Goal: Find specific fact: Find contact information

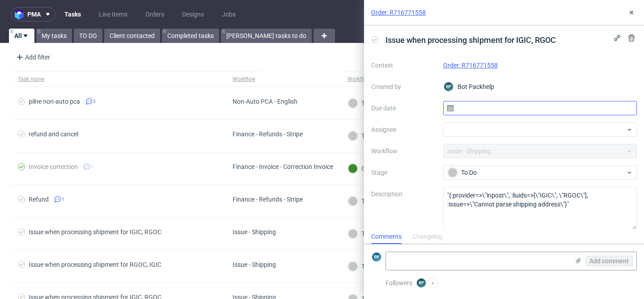
scroll to position [8, 0]
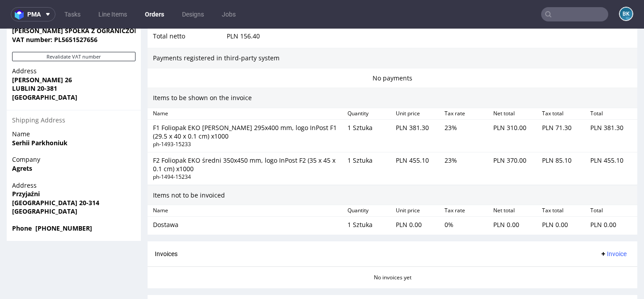
scroll to position [517, 0]
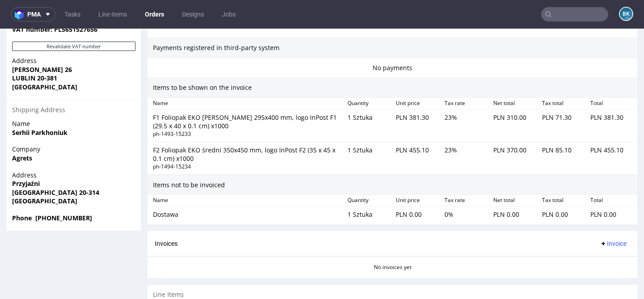
click at [80, 218] on strong "Phone +48 731440004" at bounding box center [52, 218] width 80 height 9
drag, startPoint x: 86, startPoint y: 218, endPoint x: 34, endPoint y: 221, distance: 52.4
click at [34, 221] on span "Phone +48 731440004" at bounding box center [73, 218] width 123 height 9
copy strong "+48 731440004"
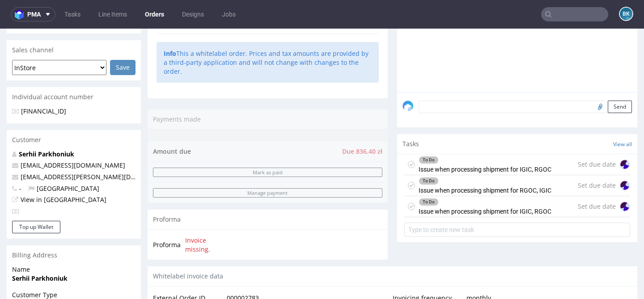
scroll to position [204, 0]
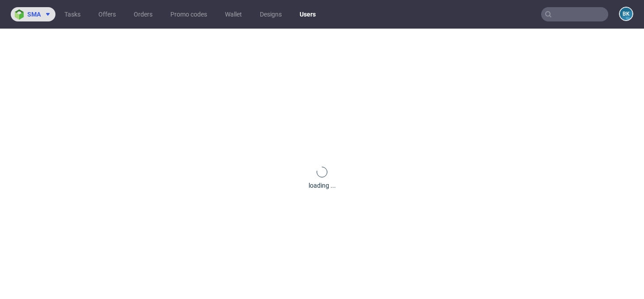
click at [43, 16] on span at bounding box center [46, 14] width 11 height 7
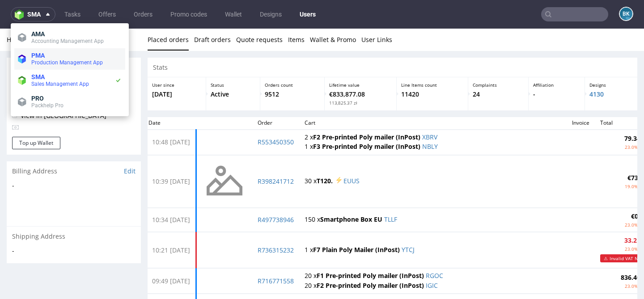
click at [58, 57] on span "PMA" at bounding box center [76, 55] width 90 height 7
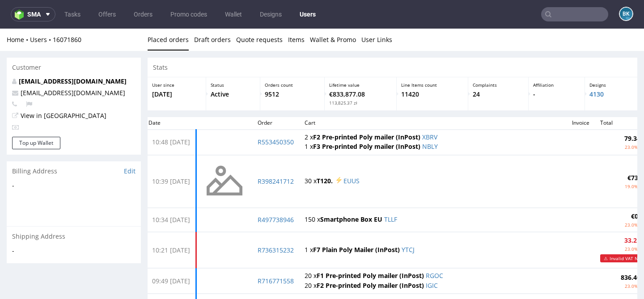
click at [565, 11] on input "text" at bounding box center [574, 14] width 67 height 14
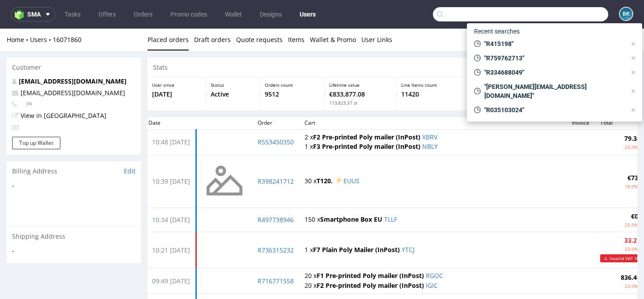
paste input "R716771558"
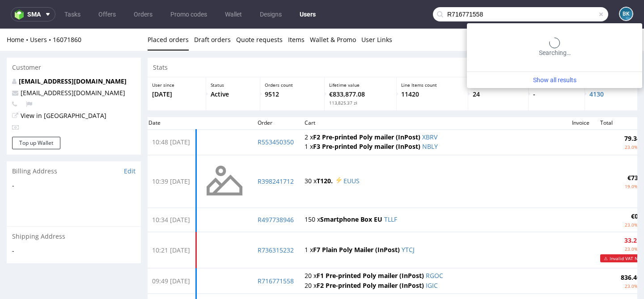
type input "R716771558"
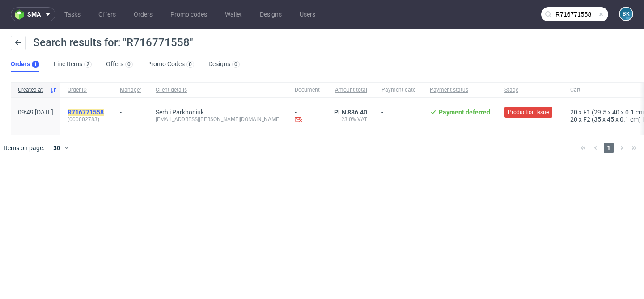
click at [102, 112] on mark "R716771558" at bounding box center [86, 112] width 36 height 7
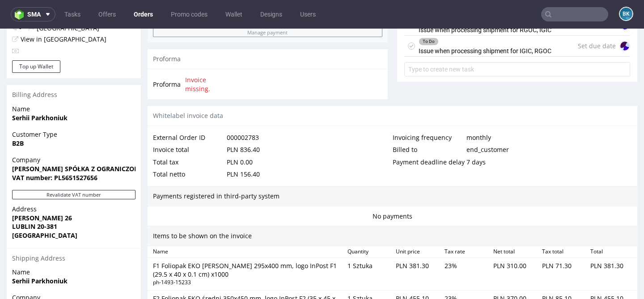
scroll to position [374, 0]
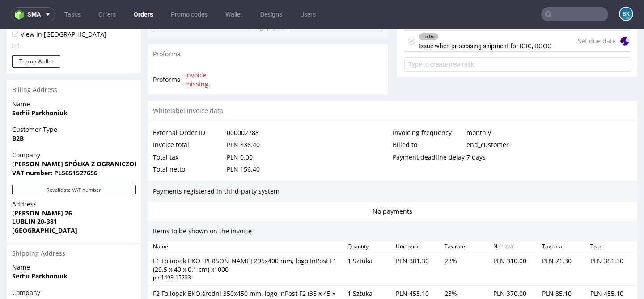
click at [47, 113] on strong "Serhii Parkhoniuk" at bounding box center [39, 113] width 55 height 9
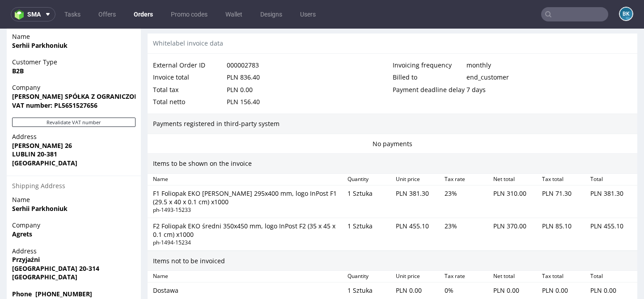
scroll to position [590, 0]
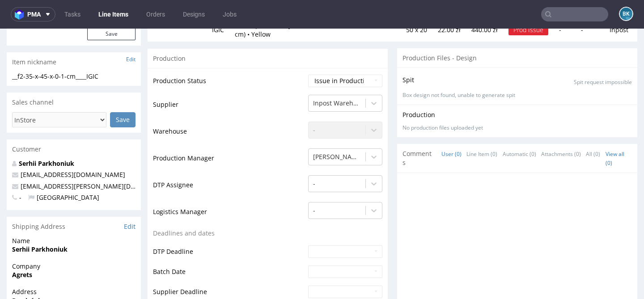
scroll to position [241, 0]
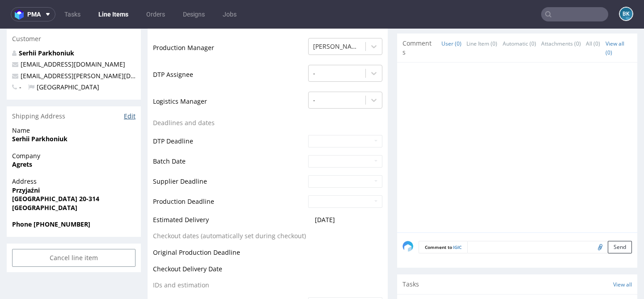
click at [128, 118] on link "Edit" at bounding box center [130, 116] width 12 height 9
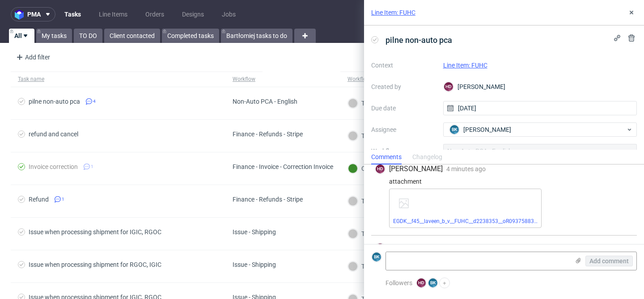
scroll to position [149, 0]
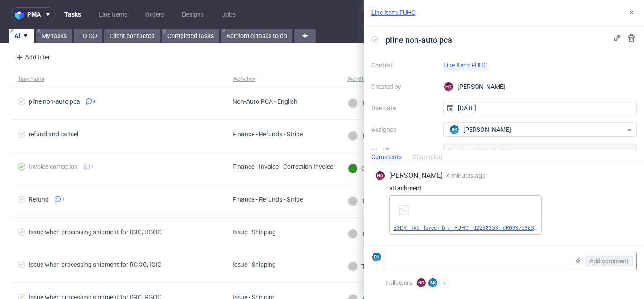
click at [503, 228] on link "EGDK__f45__laveen_b_v__FUHC__d2238353__oR093758834__outside__nostrips.pdf" at bounding box center [493, 228] width 200 height 6
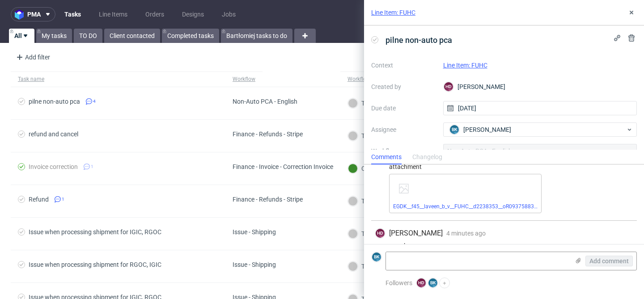
scroll to position [70, 0]
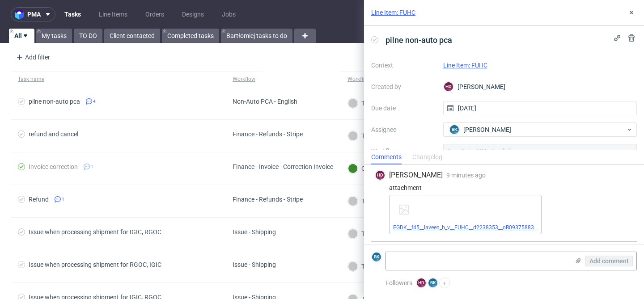
click at [454, 226] on link "EGDK__f45__laveen_b_v__FUHC__d2238353__oR093758834__inside__withstrips.pdf" at bounding box center [493, 228] width 200 height 6
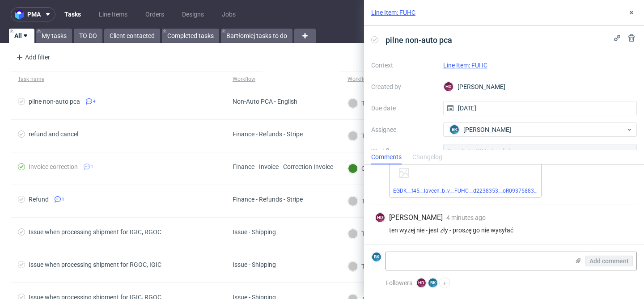
scroll to position [152, 0]
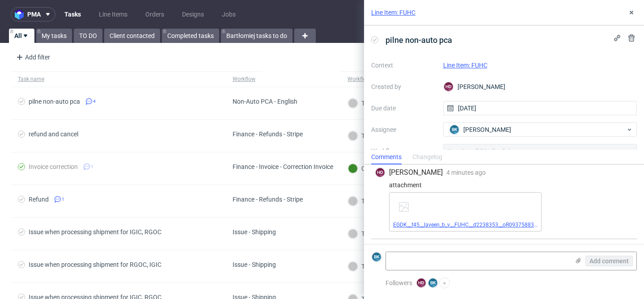
click at [470, 224] on link "EGDK__f45__laveen_b_v__FUHC__d2238353__oR093758834__outside__nostrips.pdf" at bounding box center [493, 225] width 200 height 6
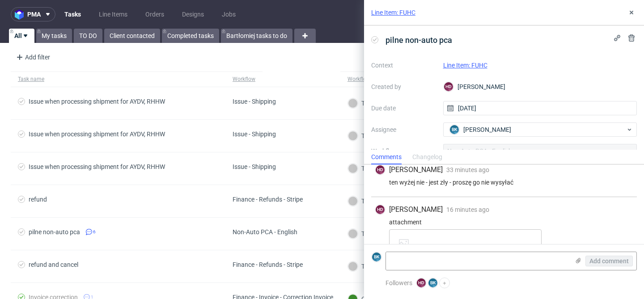
scroll to position [240, 0]
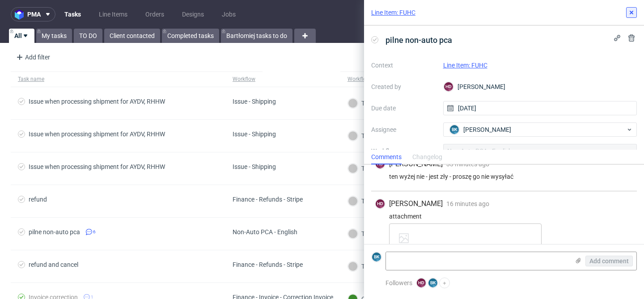
click at [631, 15] on icon at bounding box center [631, 12] width 7 height 7
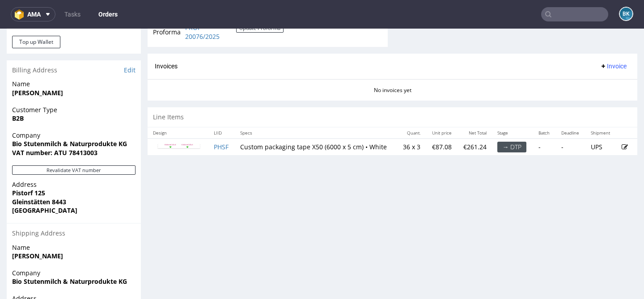
scroll to position [425, 0]
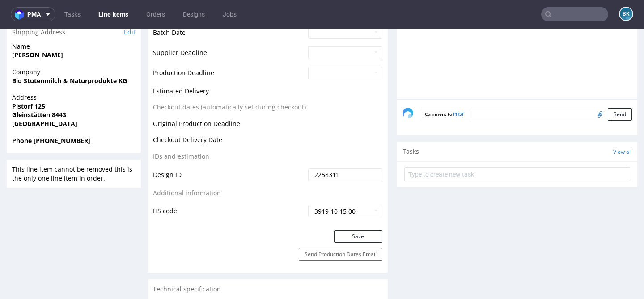
scroll to position [394, 0]
